Goal: Information Seeking & Learning: Learn about a topic

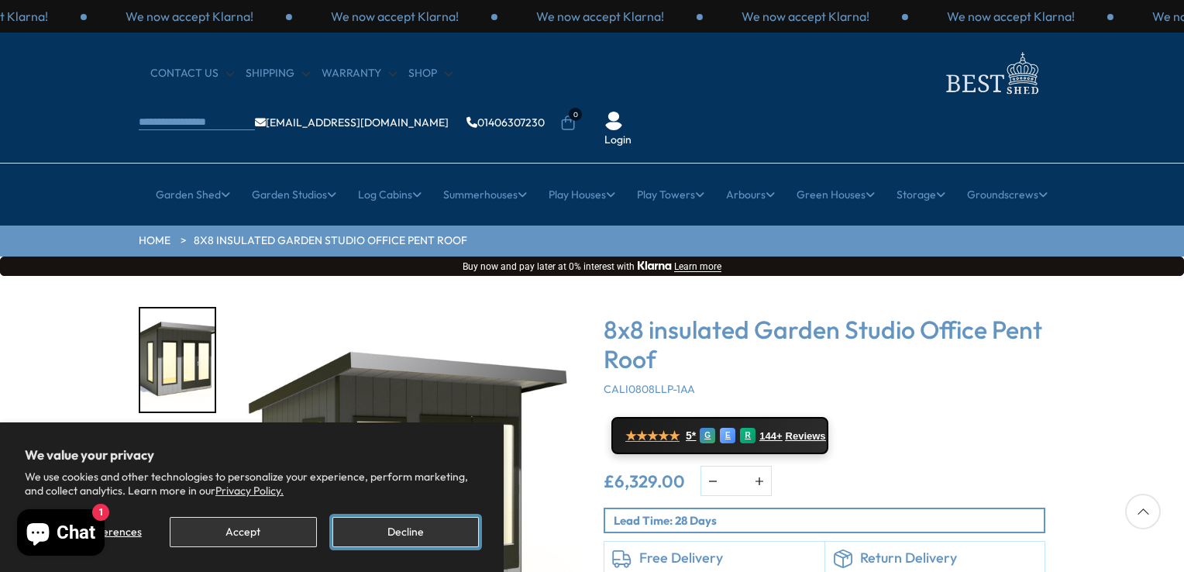
click at [384, 531] on button "Decline" at bounding box center [405, 532] width 146 height 30
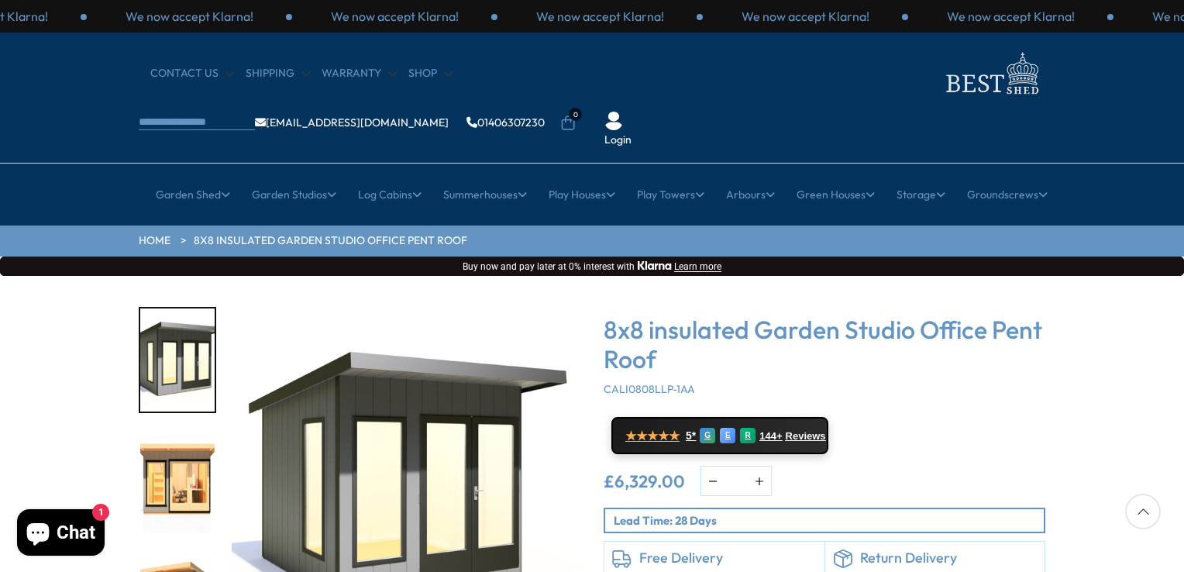
click at [171, 443] on img "2 / 8" at bounding box center [177, 481] width 74 height 103
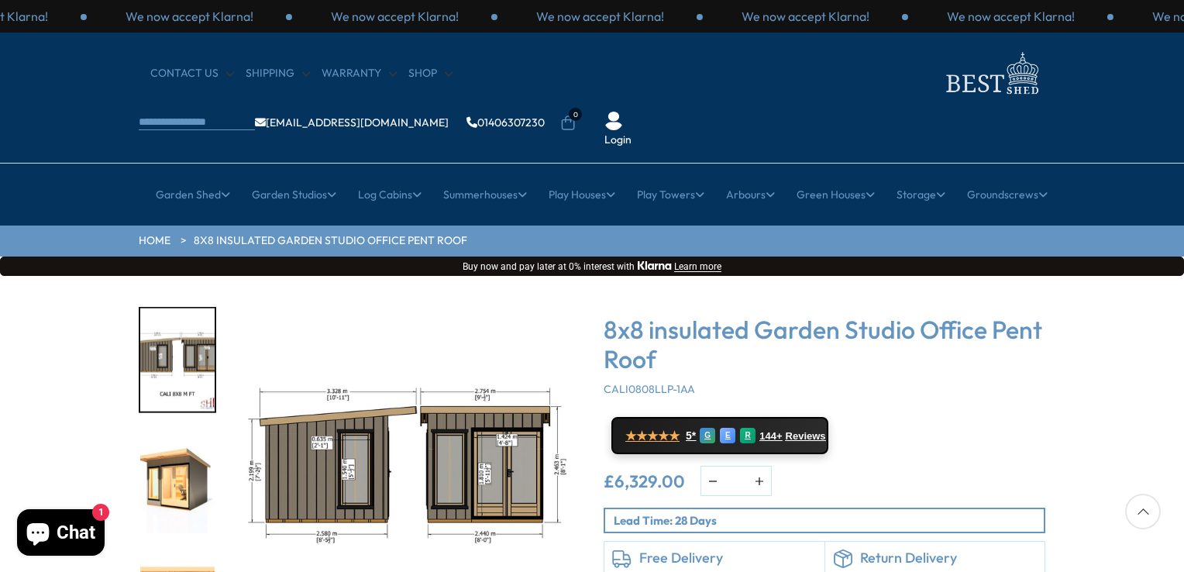
click at [47, 389] on div "Click To Expand Click To Expand Click To Expand Click To Expand Click To Expand…" at bounding box center [592, 510] width 1184 height 468
click at [983, 407] on div "8x8 insulated Garden Studio Office Pent Roof CALI0808LLP-1AA ★★★★★ 5* G E R 144…" at bounding box center [825, 459] width 442 height 304
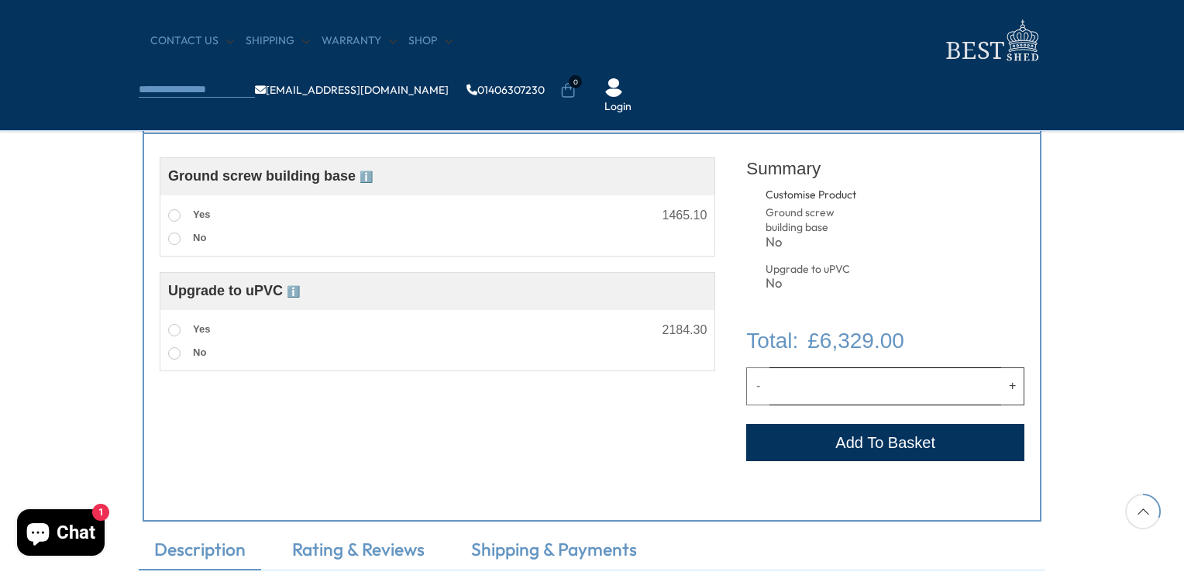
scroll to position [589, 0]
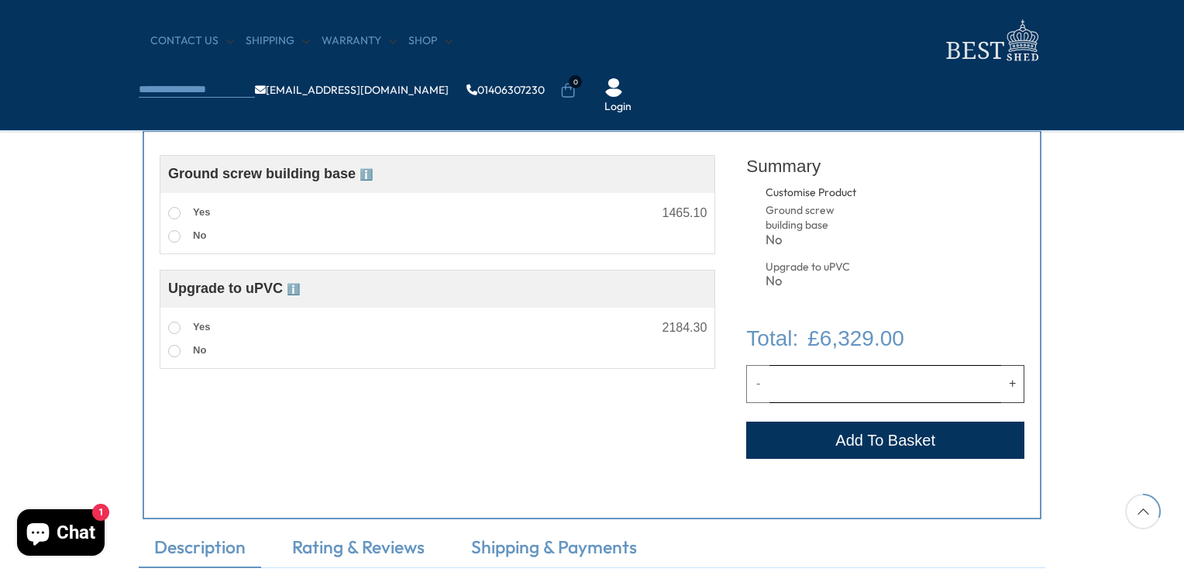
click at [295, 290] on span "ℹ️" at bounding box center [293, 289] width 13 height 12
